Goal: Transaction & Acquisition: Book appointment/travel/reservation

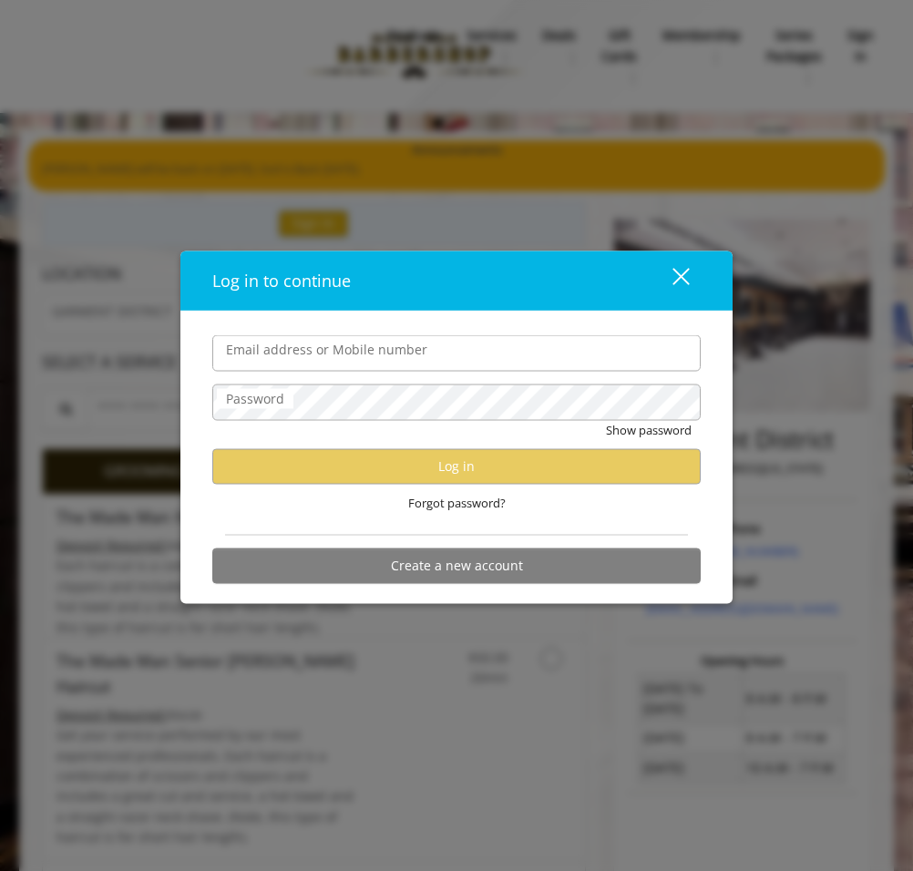
type input "**********"
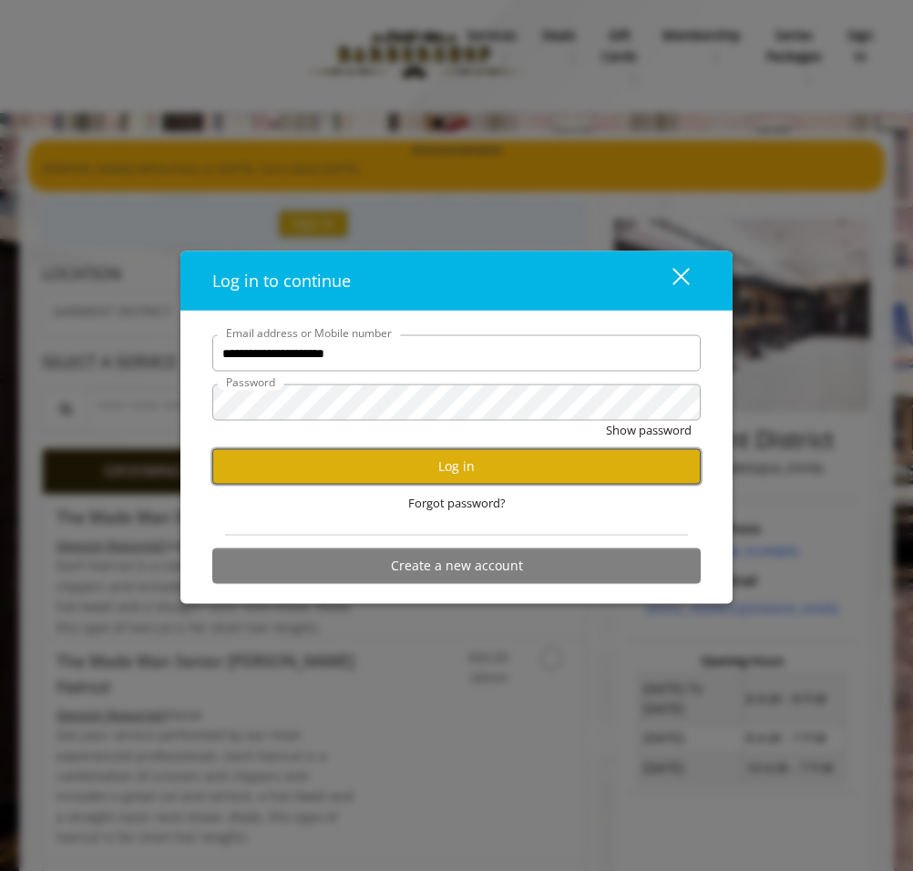
click at [356, 454] on button "Log in" at bounding box center [456, 466] width 489 height 36
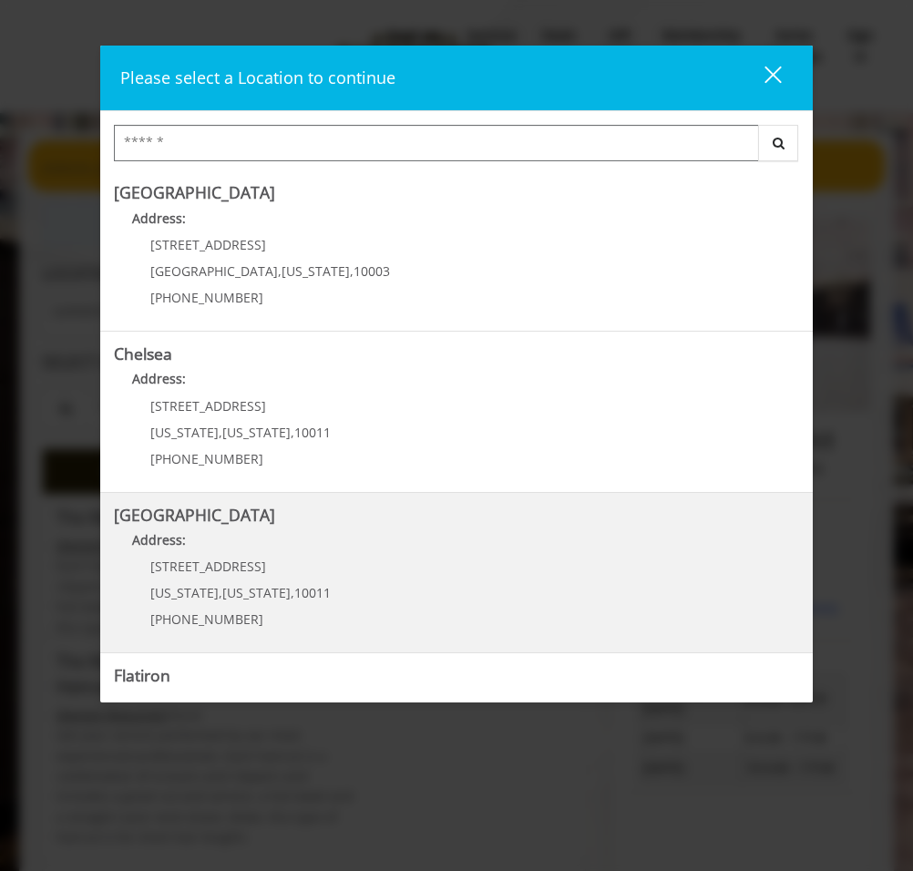
scroll to position [281, 0]
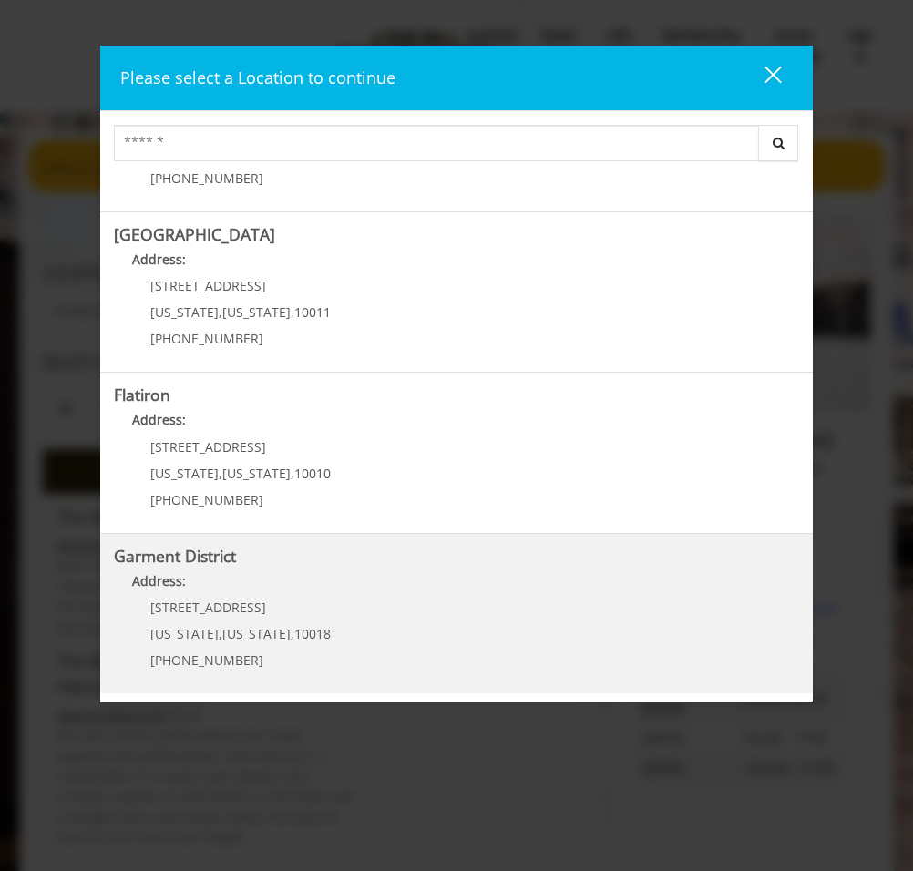
click at [236, 604] on span "[STREET_ADDRESS]" at bounding box center [208, 607] width 116 height 17
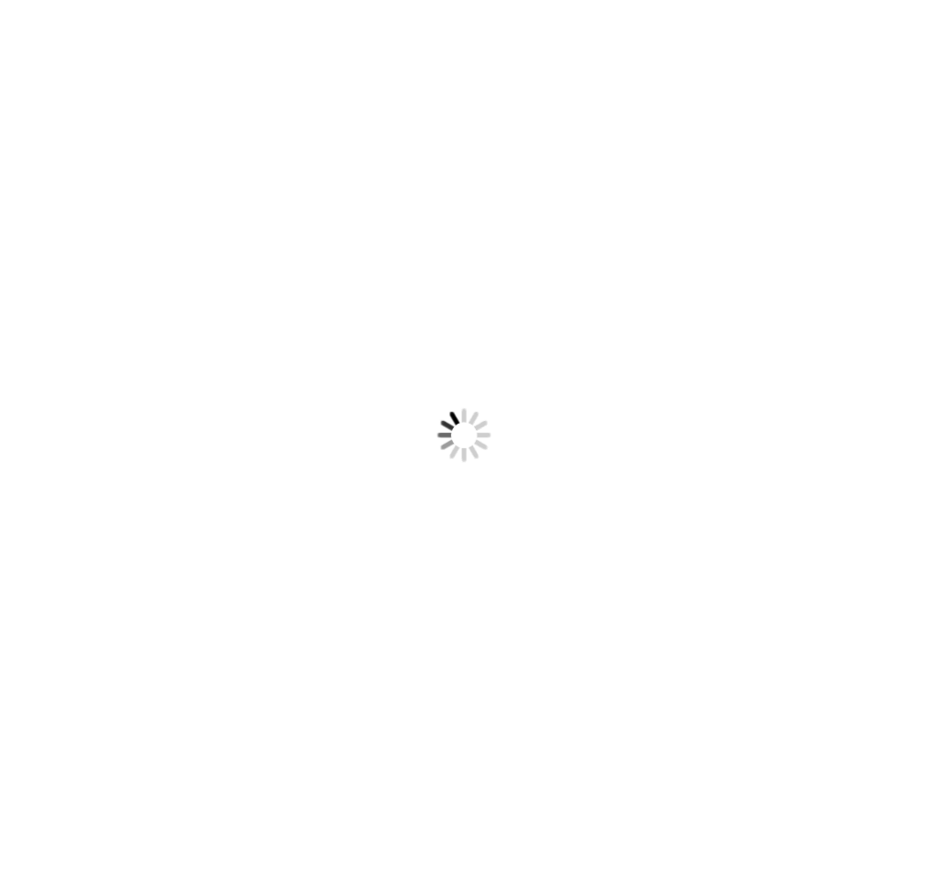
click at [458, 381] on body "Something went wrong! Try reload" at bounding box center [463, 435] width 927 height 871
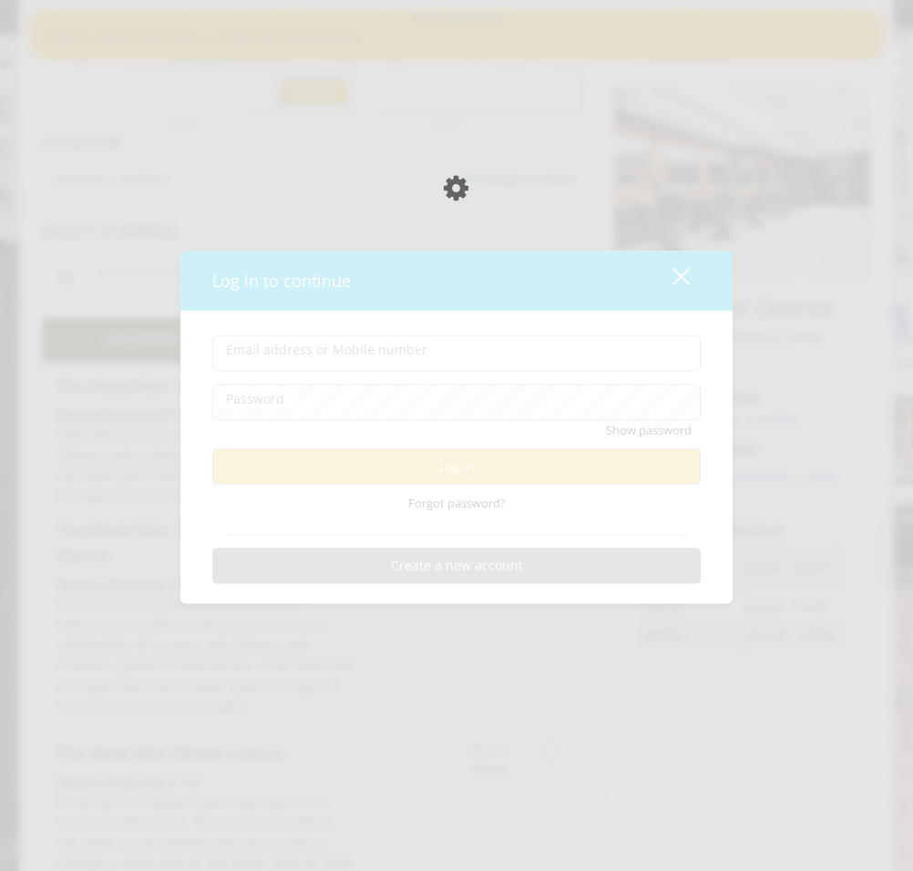
type input "**********"
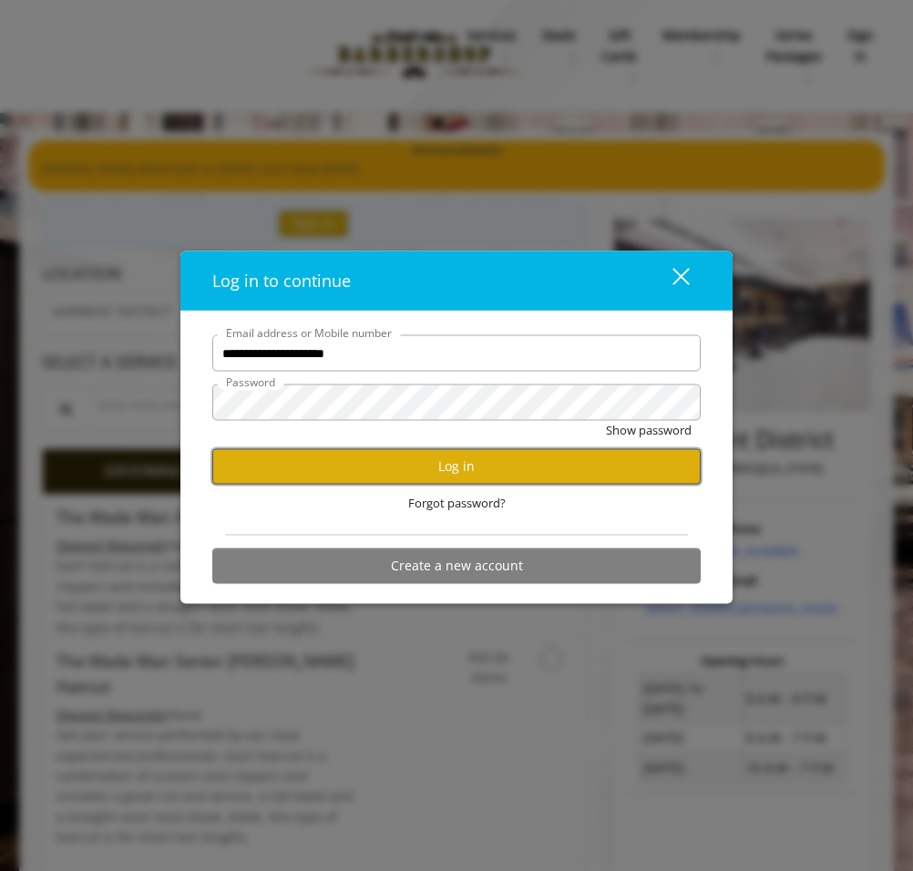
click at [476, 472] on button "Log in" at bounding box center [456, 466] width 489 height 36
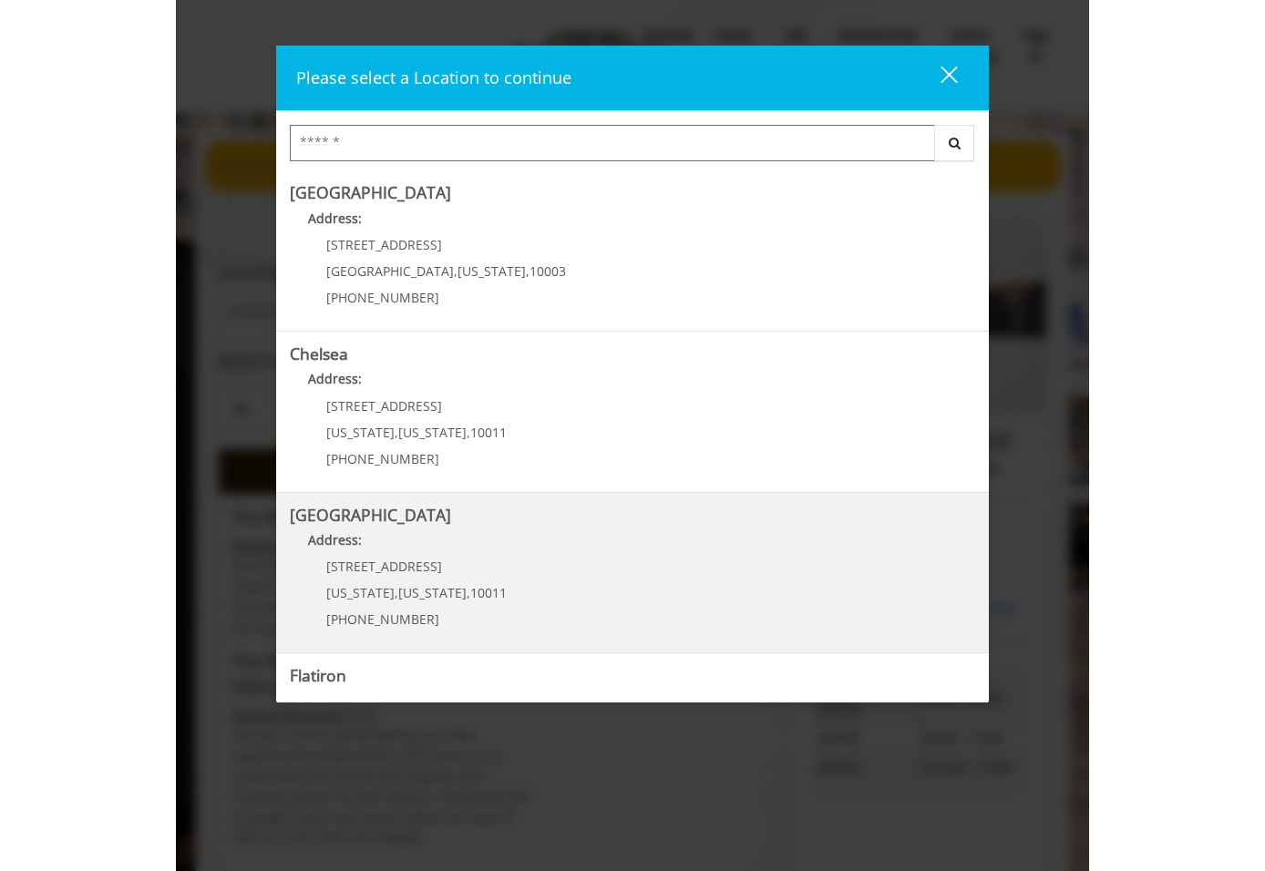
scroll to position [281, 0]
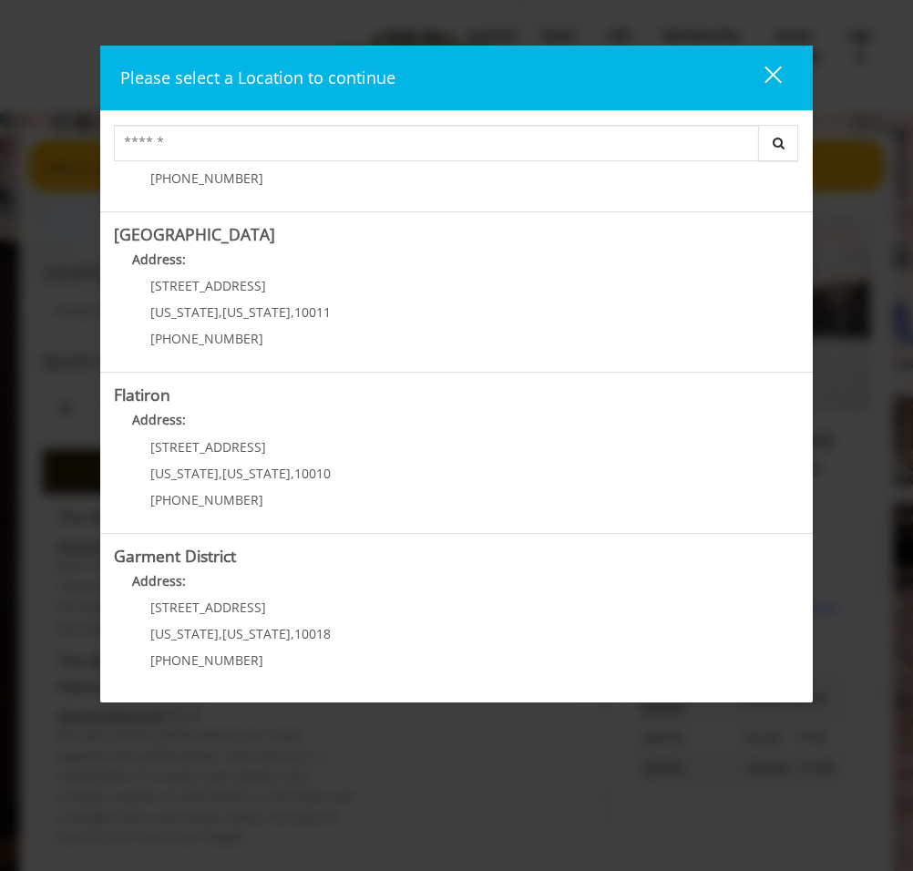
click at [770, 66] on div "close" at bounding box center [762, 78] width 36 height 27
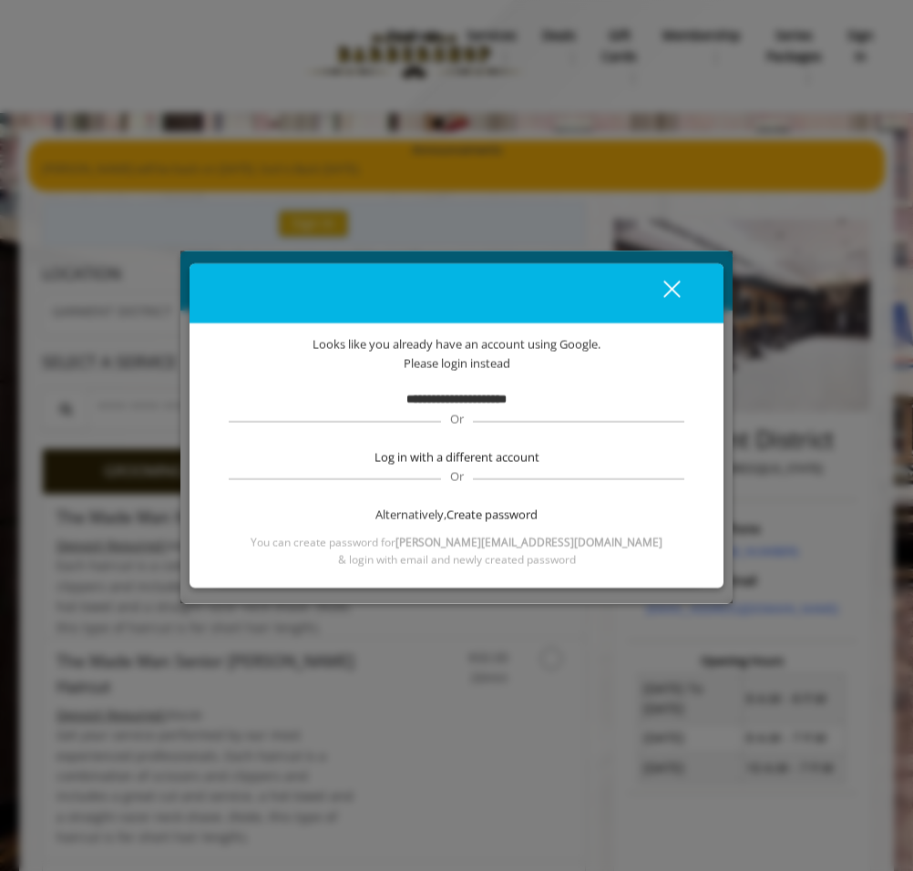
click at [484, 406] on b "**********" at bounding box center [456, 400] width 100 height 12
click at [452, 456] on span "Log in with a different account" at bounding box center [457, 457] width 165 height 19
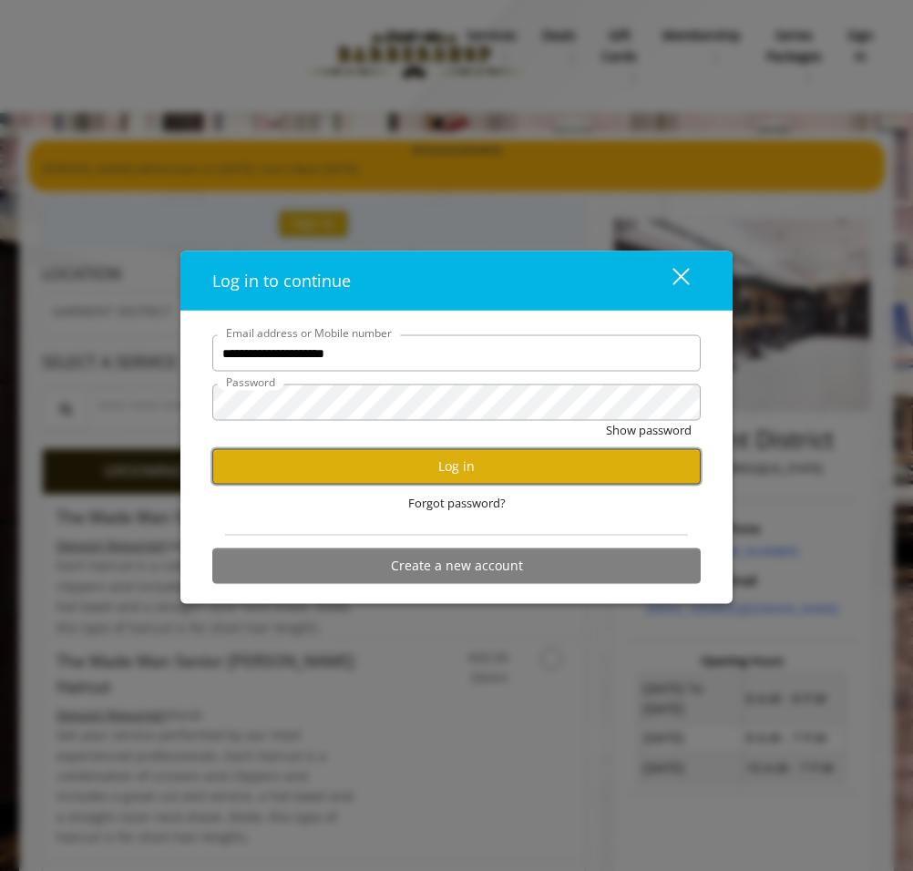
click at [393, 470] on button "Log in" at bounding box center [456, 466] width 489 height 36
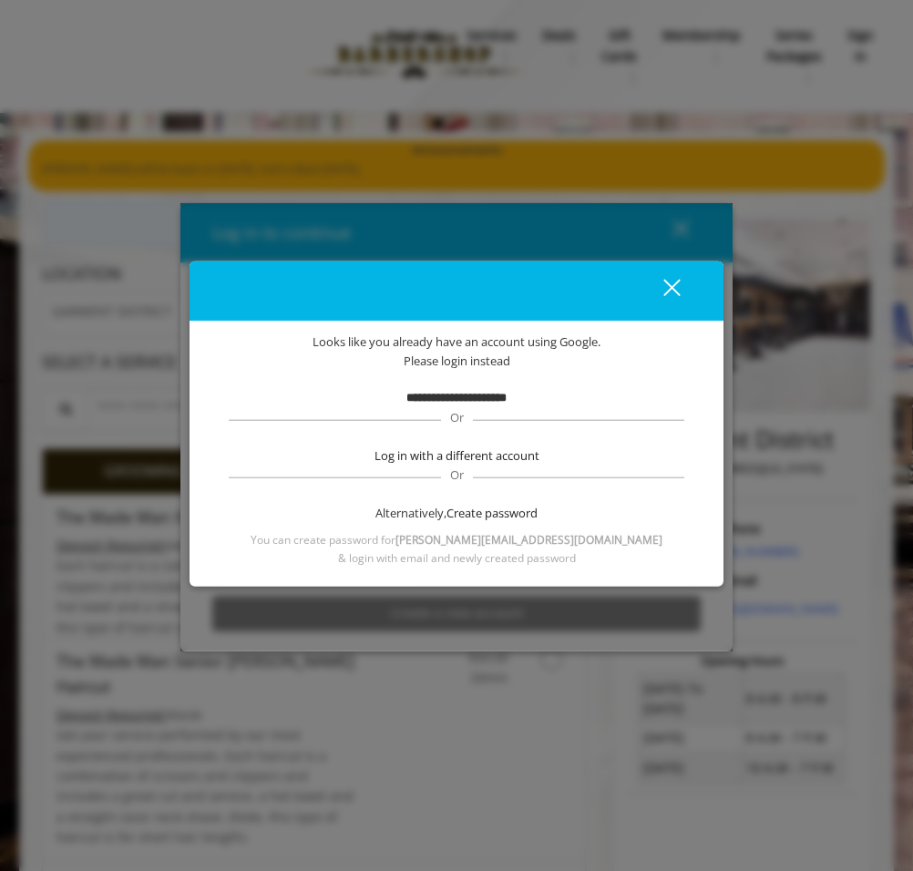
click at [675, 277] on div "close" at bounding box center [661, 290] width 36 height 27
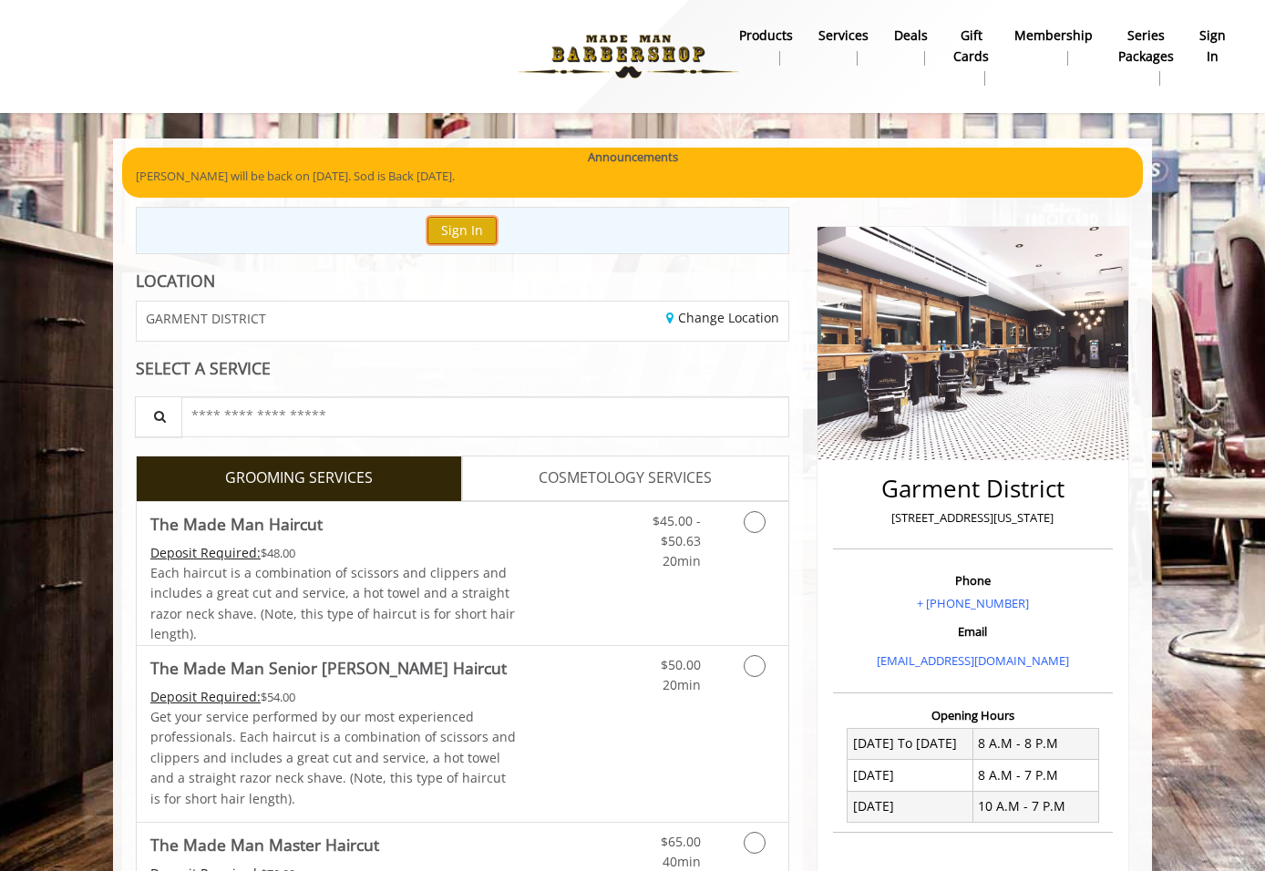
click at [462, 235] on button "Sign In" at bounding box center [461, 230] width 69 height 26
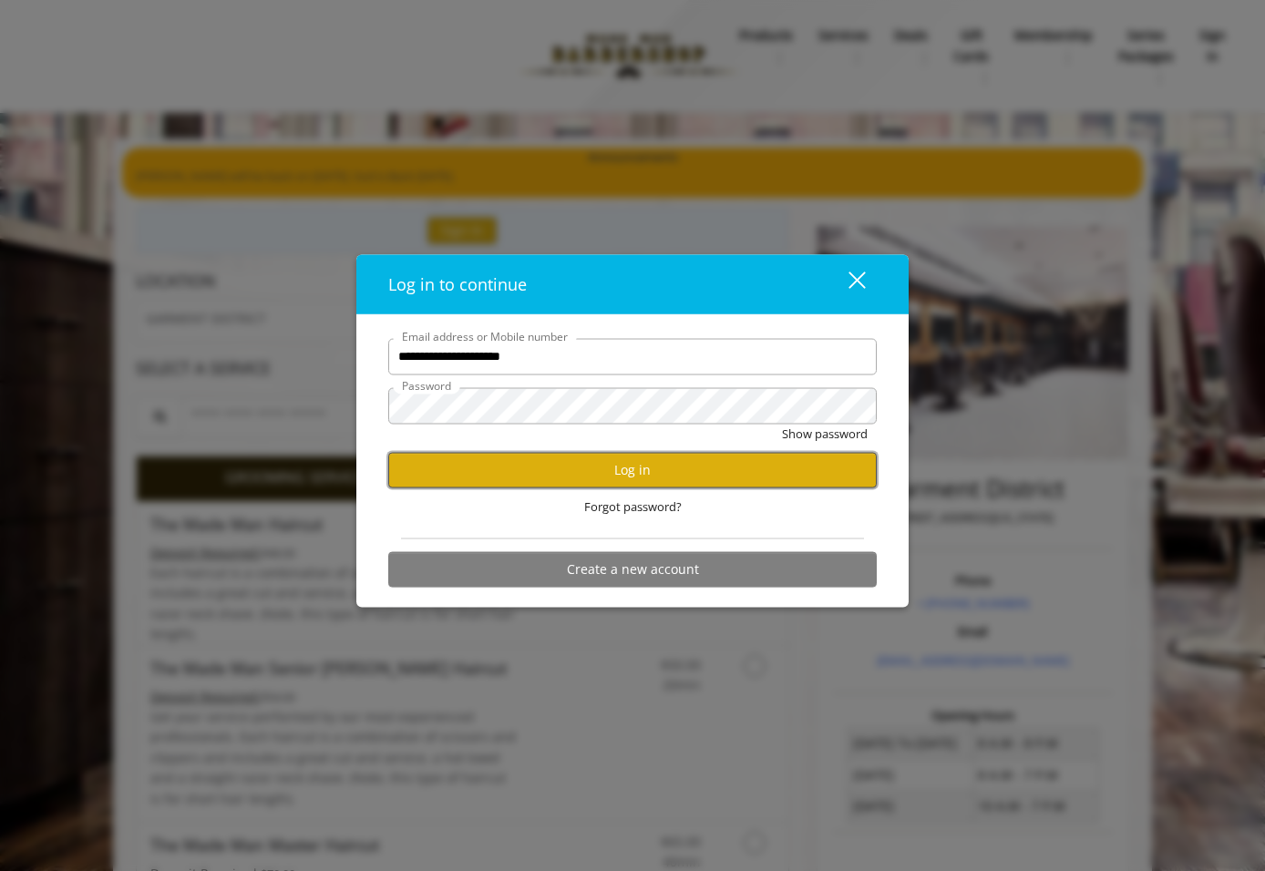
click at [622, 476] on button "Log in" at bounding box center [632, 470] width 489 height 36
click at [639, 512] on span "Forgot password?" at bounding box center [633, 506] width 98 height 19
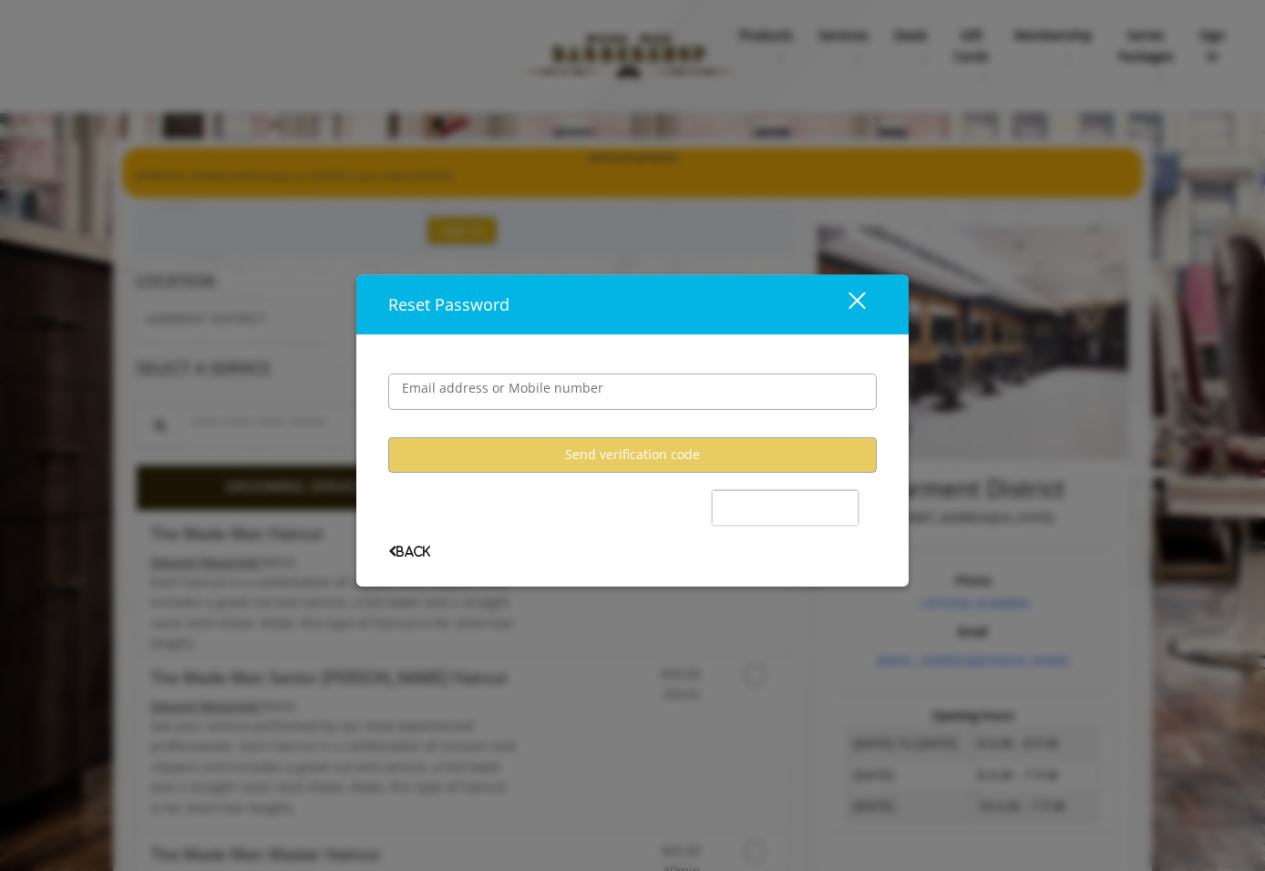
drag, startPoint x: 863, startPoint y: 299, endPoint x: 869, endPoint y: 313, distance: 15.1
click at [869, 313] on button "close" at bounding box center [846, 304] width 62 height 37
